Goal: Task Accomplishment & Management: Manage account settings

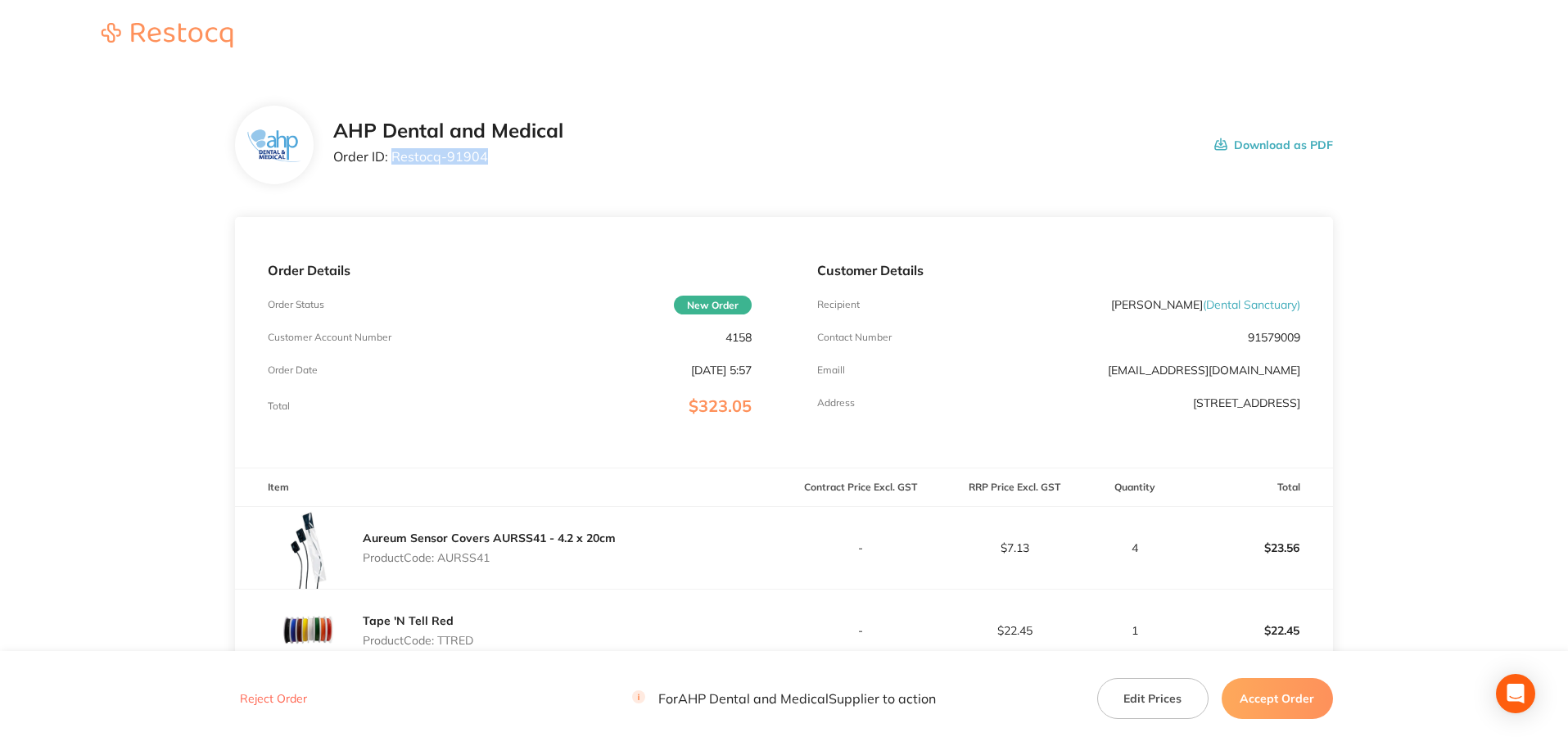
drag, startPoint x: 441, startPoint y: 159, endPoint x: 393, endPoint y: 156, distance: 48.1
click at [393, 156] on p "Order ID: Restocq- 91904" at bounding box center [448, 156] width 230 height 15
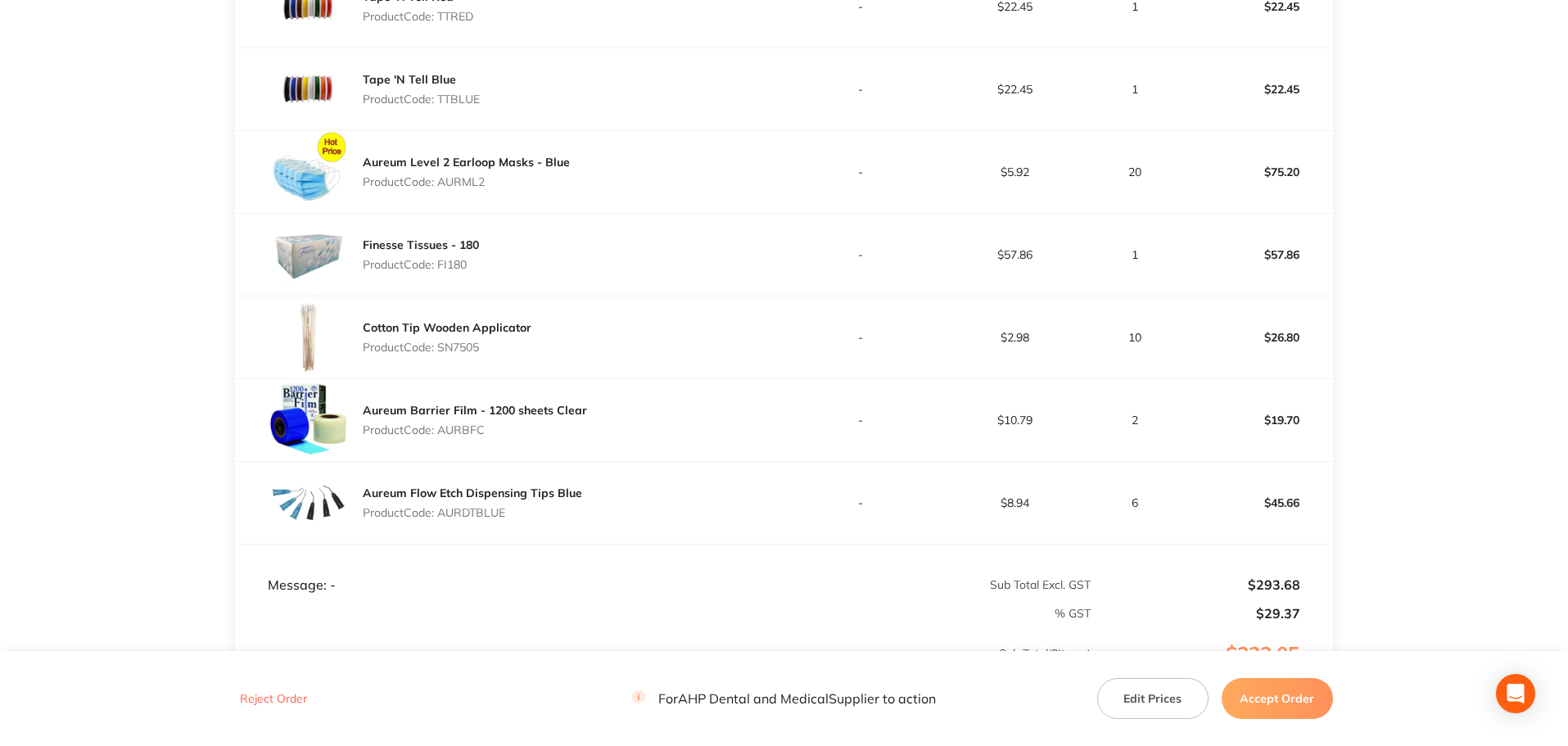
scroll to position [655, 0]
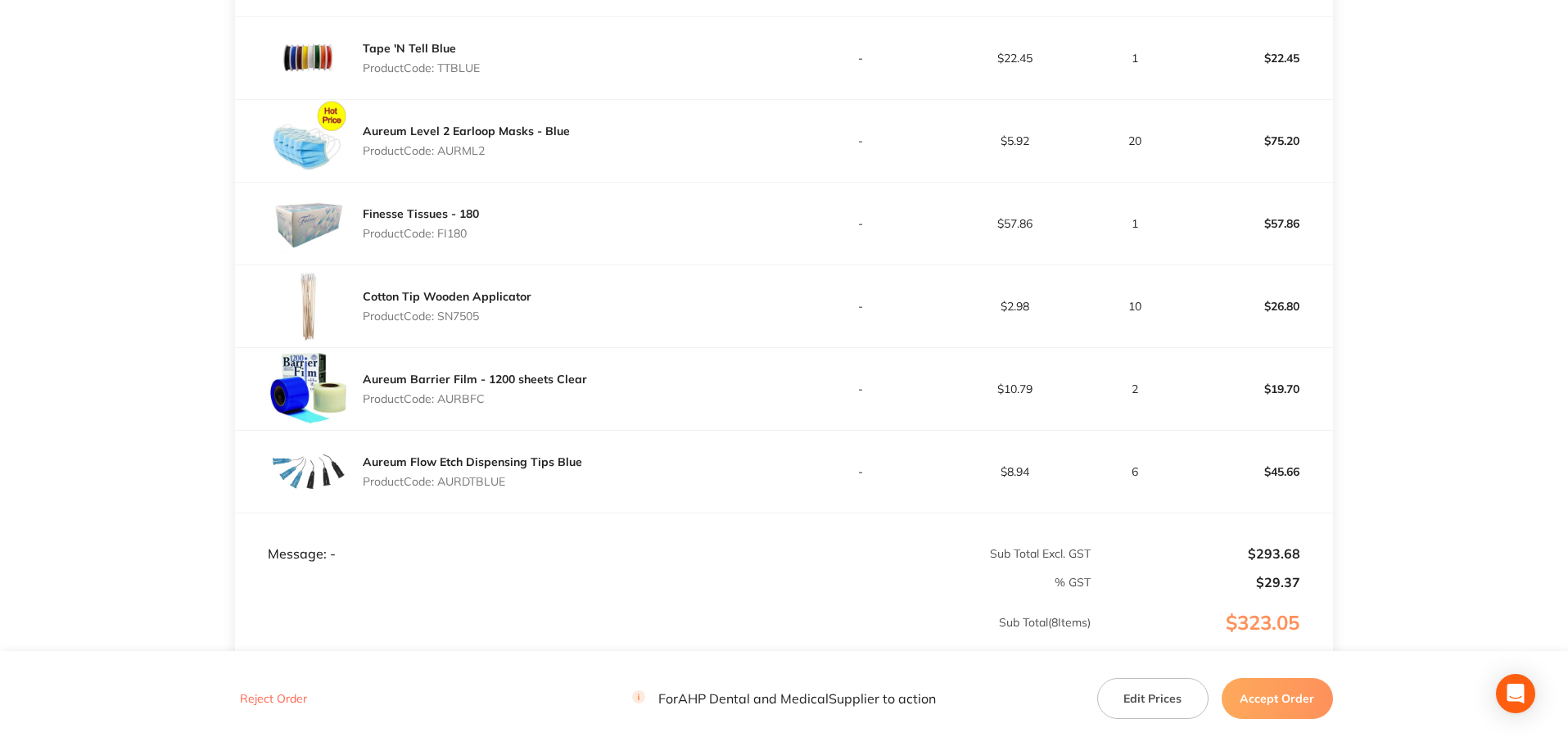
drag, startPoint x: 1305, startPoint y: 709, endPoint x: 1287, endPoint y: 691, distance: 25.5
click at [1305, 709] on button "Accept Order" at bounding box center [1276, 698] width 111 height 41
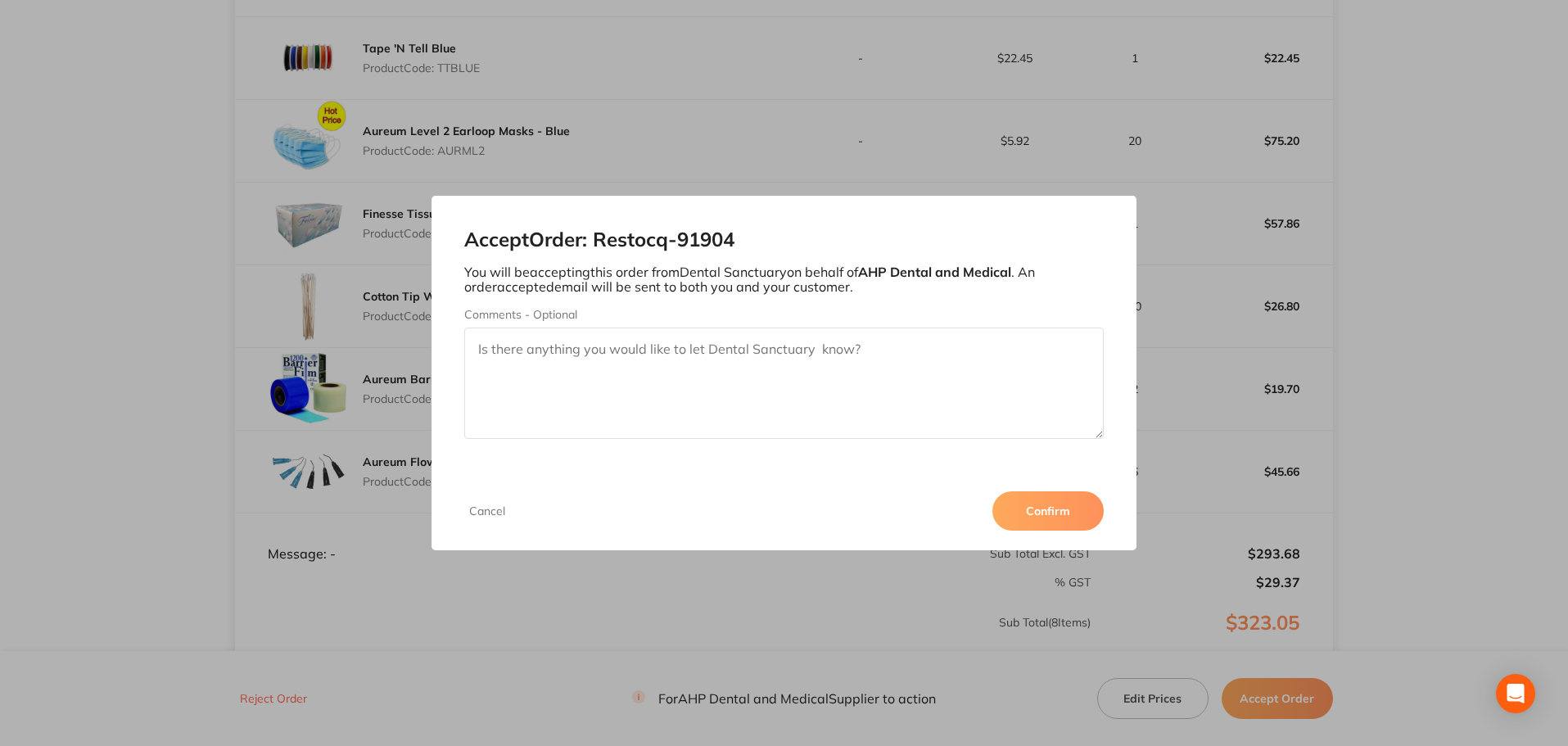
drag, startPoint x: 1089, startPoint y: 510, endPoint x: 960, endPoint y: 464, distance: 137.0
click at [1088, 510] on button "Confirm" at bounding box center [1048, 511] width 111 height 40
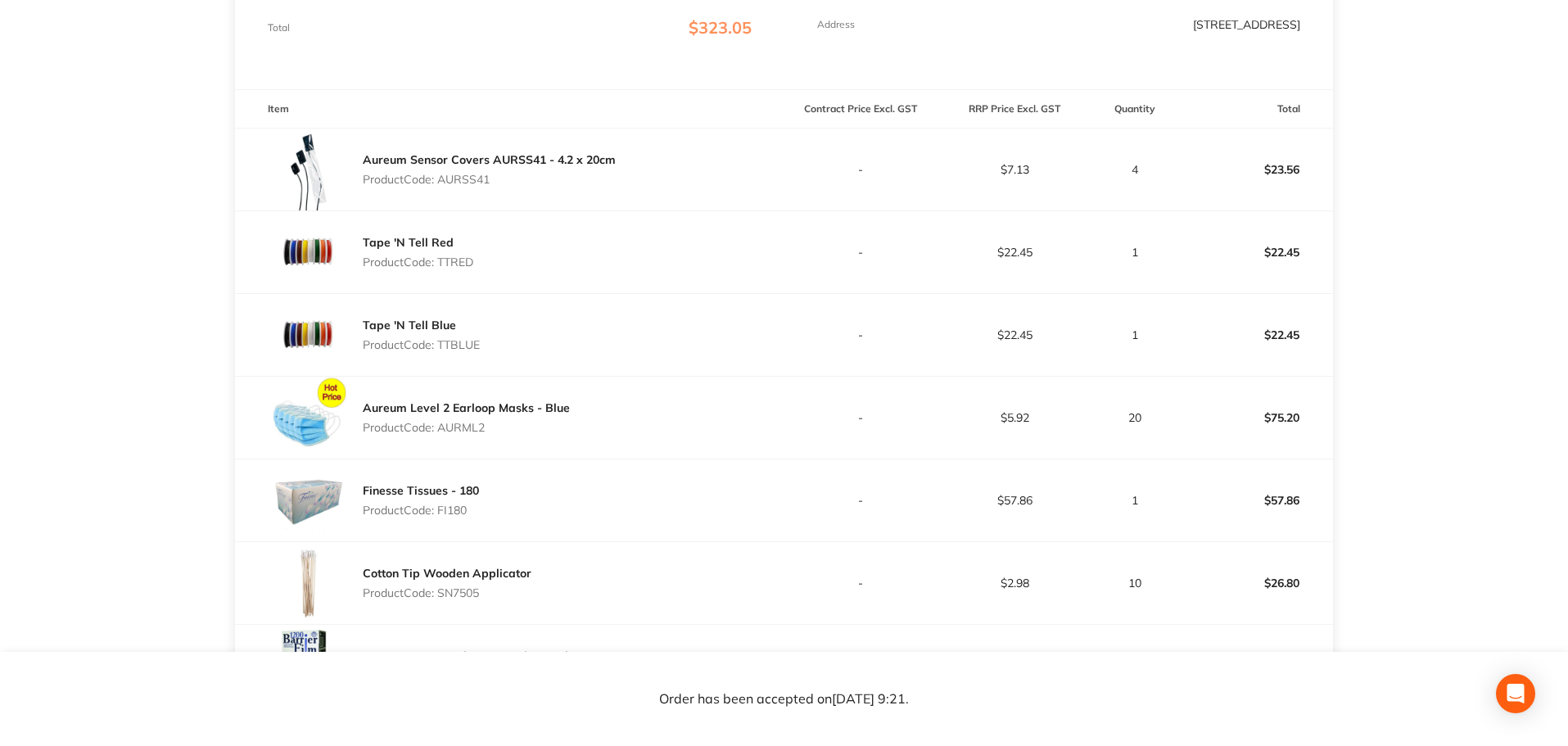
scroll to position [491, 0]
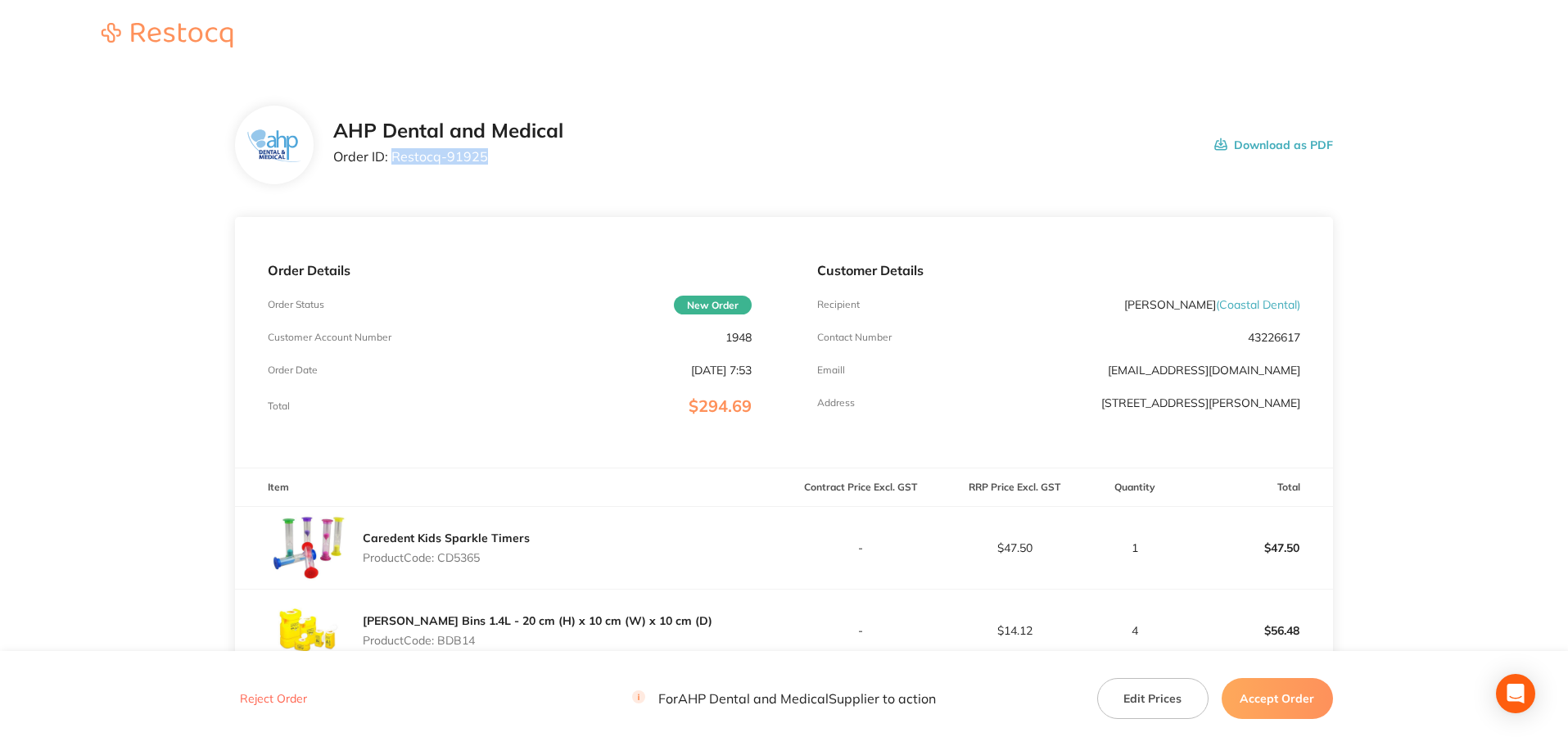
drag, startPoint x: 471, startPoint y: 162, endPoint x: 392, endPoint y: 154, distance: 79.4
click at [392, 154] on div "AHP Dental and Medical Order ID: Restocq- 91925" at bounding box center [448, 144] width 230 height 50
copy p "Restocq- 91925"
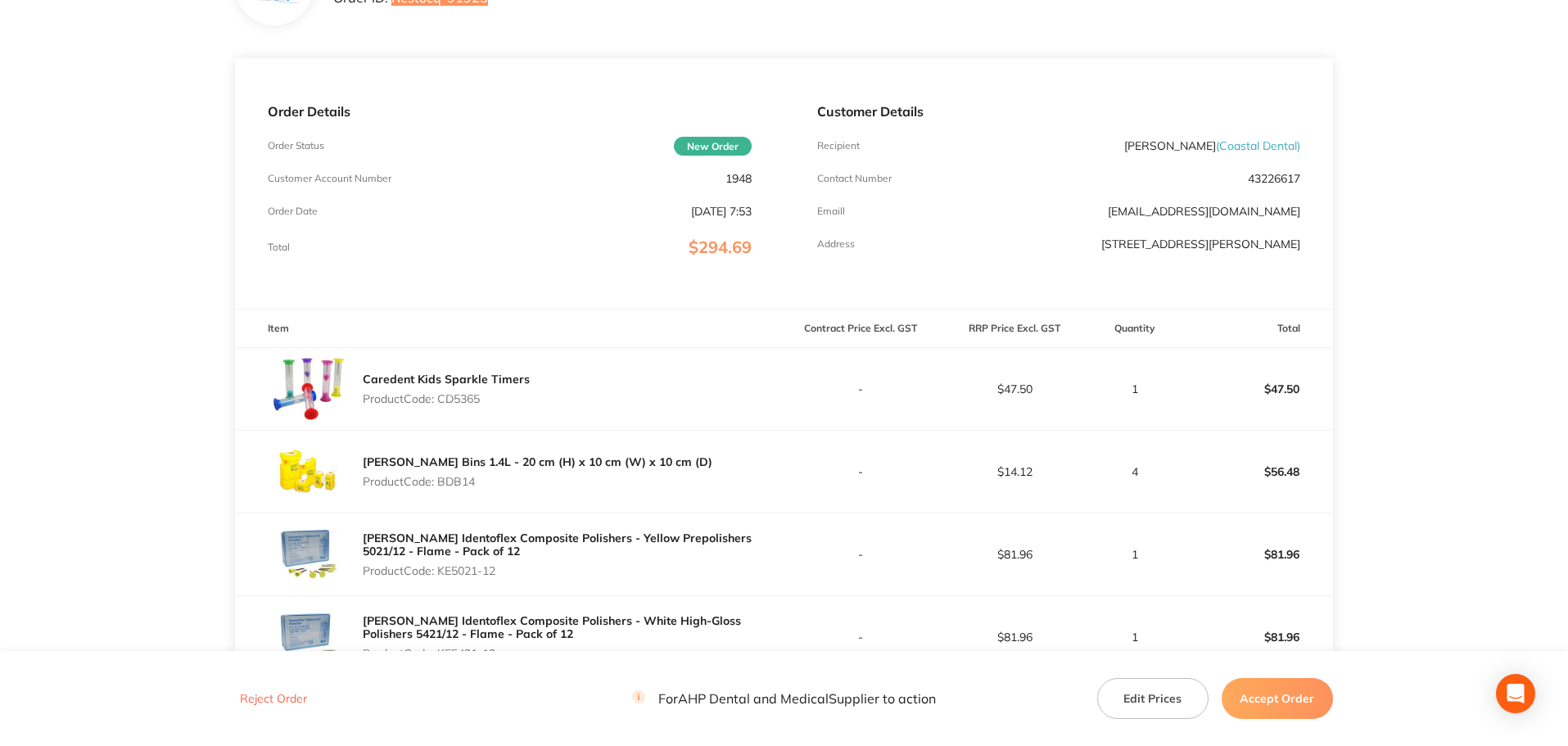
scroll to position [327, 0]
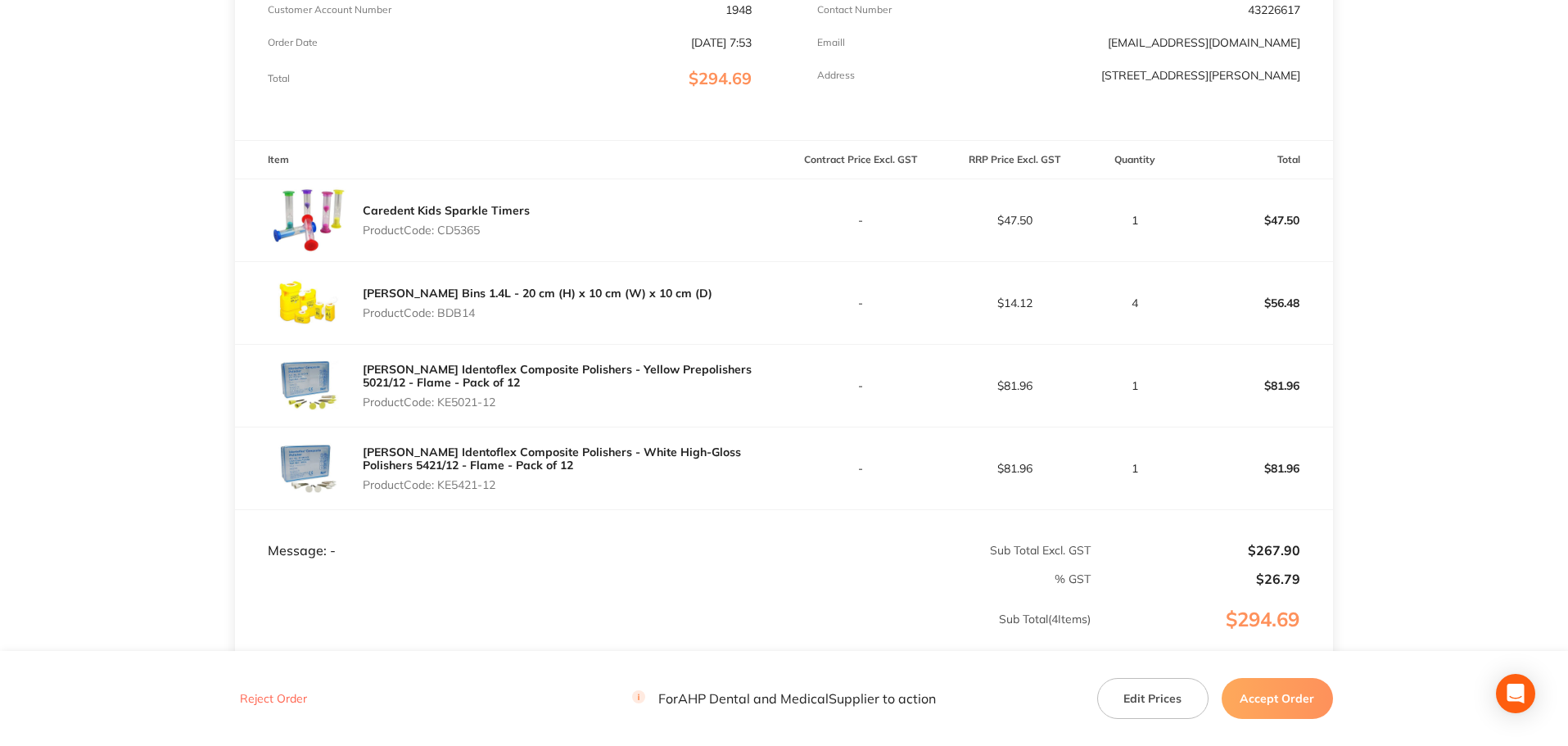
drag, startPoint x: 505, startPoint y: 403, endPoint x: 442, endPoint y: 406, distance: 63.1
click at [442, 406] on p "Product Code: KE5021-12" at bounding box center [573, 402] width 421 height 14
copy p "KE5021-12"
drag, startPoint x: 516, startPoint y: 479, endPoint x: 442, endPoint y: 482, distance: 74.1
click at [442, 482] on p "Product Code: KE5421-12" at bounding box center [573, 484] width 421 height 14
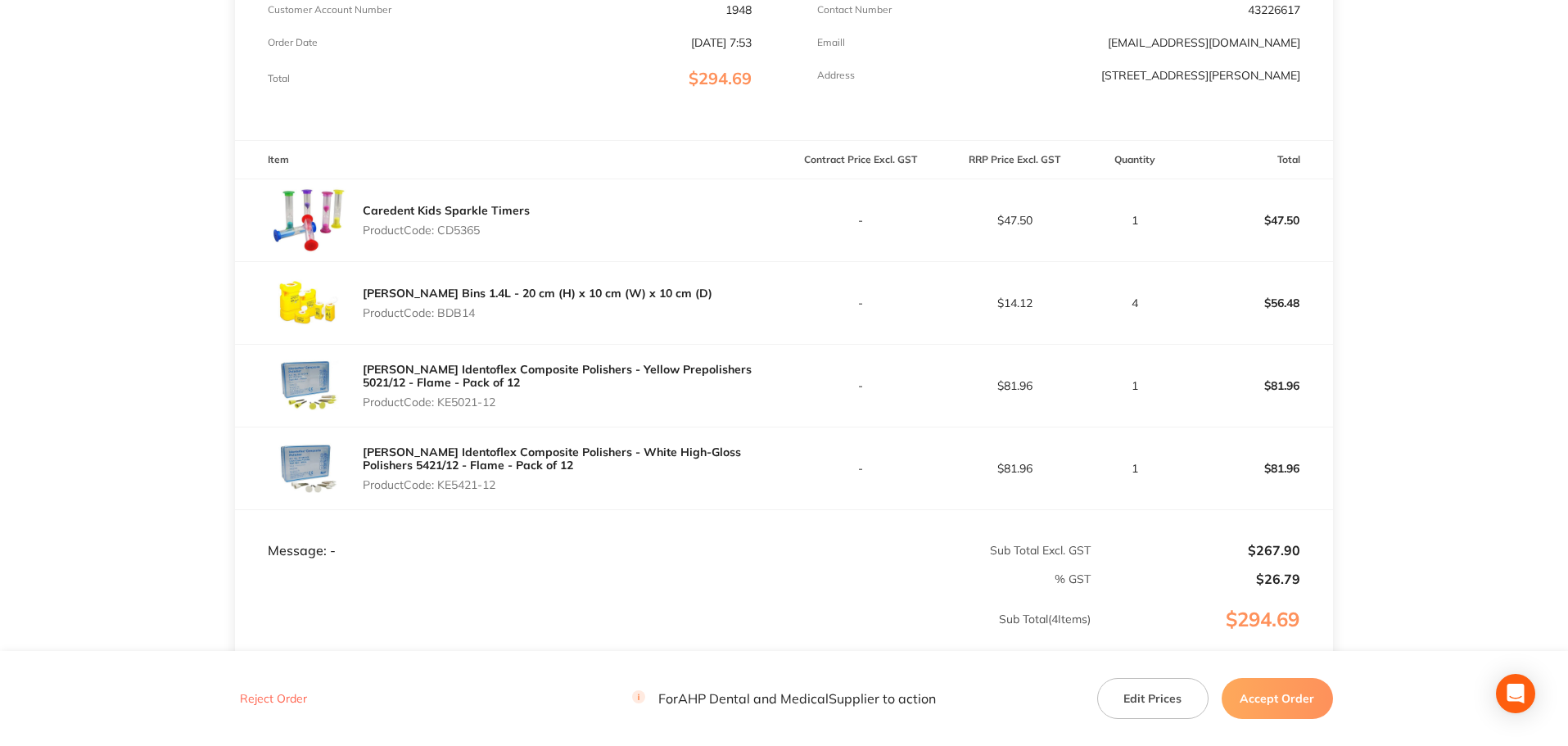
copy p "KE5421-12"
drag, startPoint x: 1284, startPoint y: 685, endPoint x: 1283, endPoint y: 694, distance: 9.1
click at [1283, 694] on button "Accept Order" at bounding box center [1276, 698] width 111 height 41
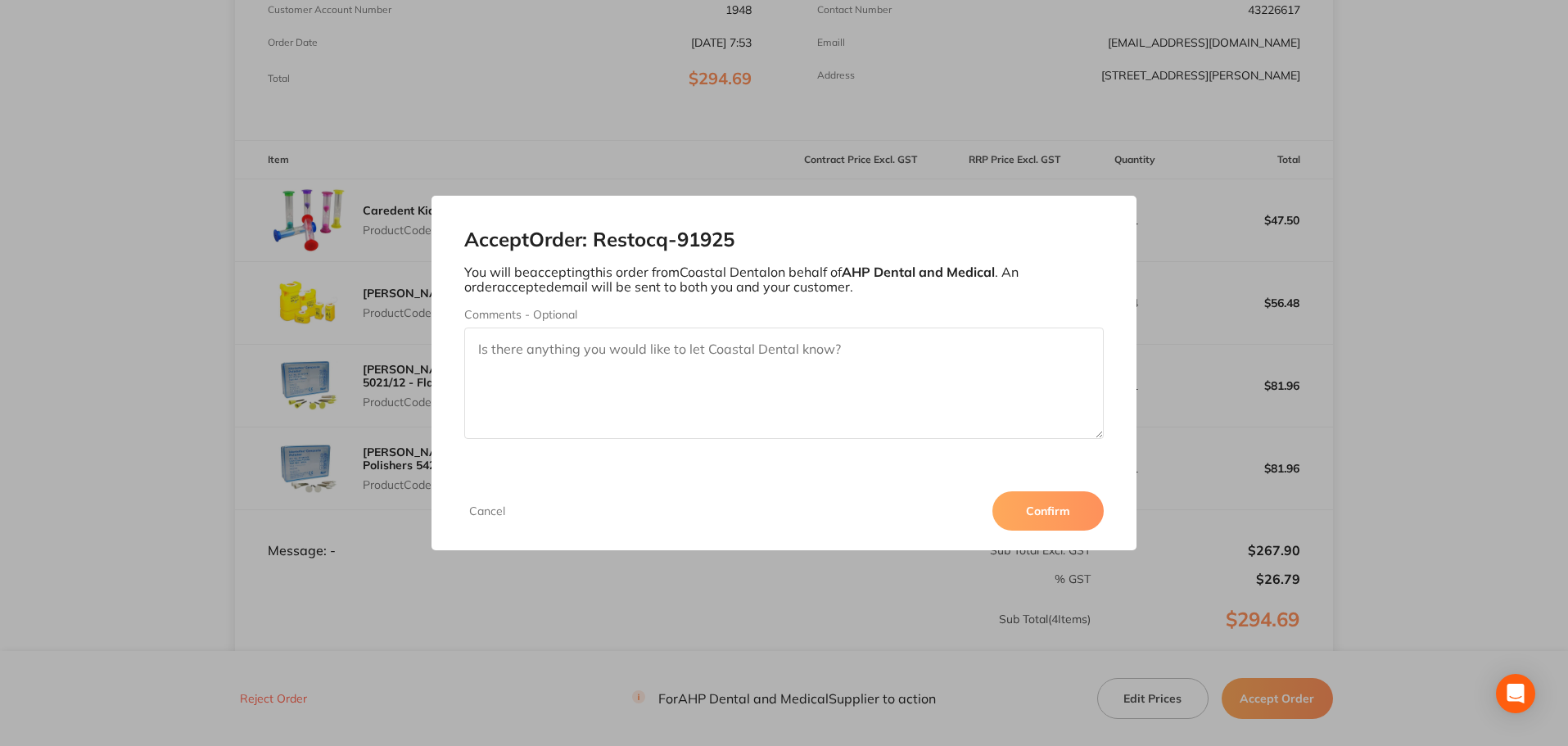
click at [1050, 513] on button "Confirm" at bounding box center [1048, 511] width 111 height 40
